Goal: Task Accomplishment & Management: Manage account settings

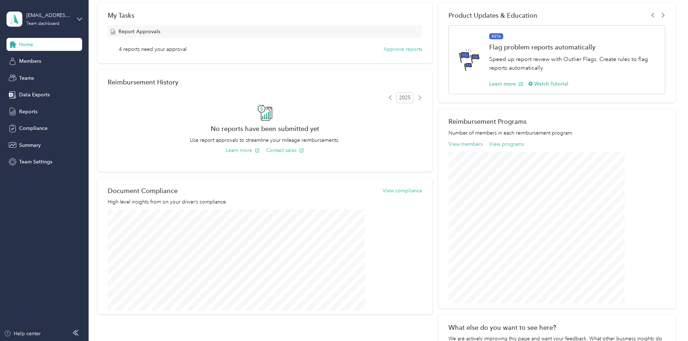
scroll to position [108, 0]
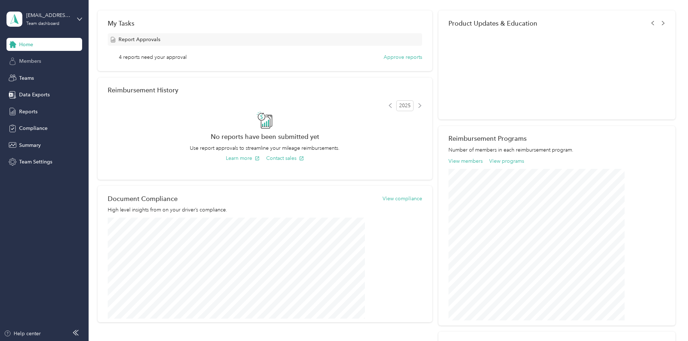
click at [22, 61] on span "Members" at bounding box center [30, 61] width 22 height 8
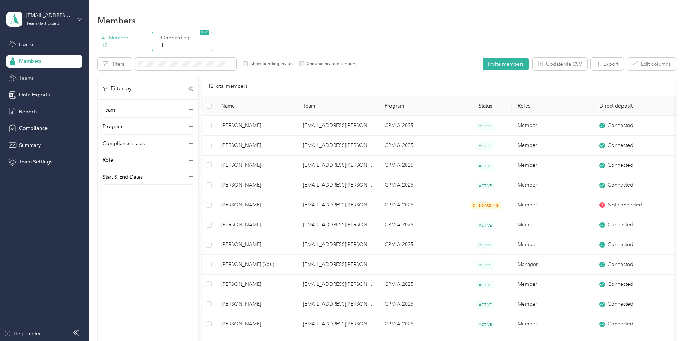
click at [28, 78] on span "Teams" at bounding box center [26, 78] width 15 height 8
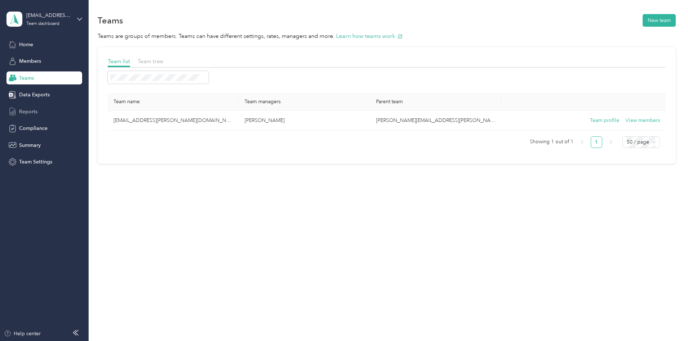
click at [26, 109] on span "Reports" at bounding box center [28, 112] width 18 height 8
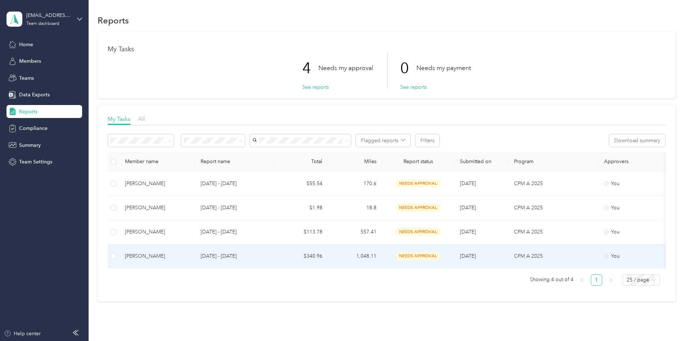
click at [189, 254] on div "[PERSON_NAME]" at bounding box center [157, 256] width 64 height 8
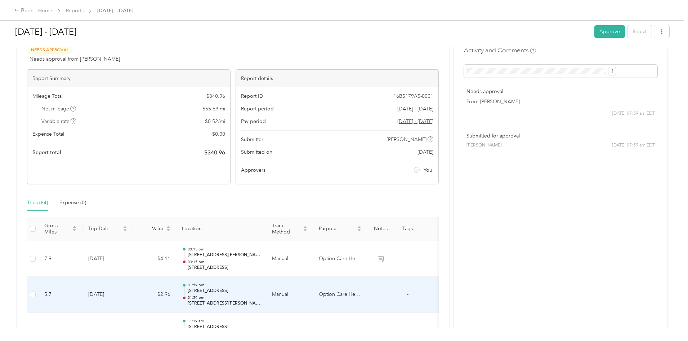
scroll to position [12, 0]
